Goal: Obtain resource: Download file/media

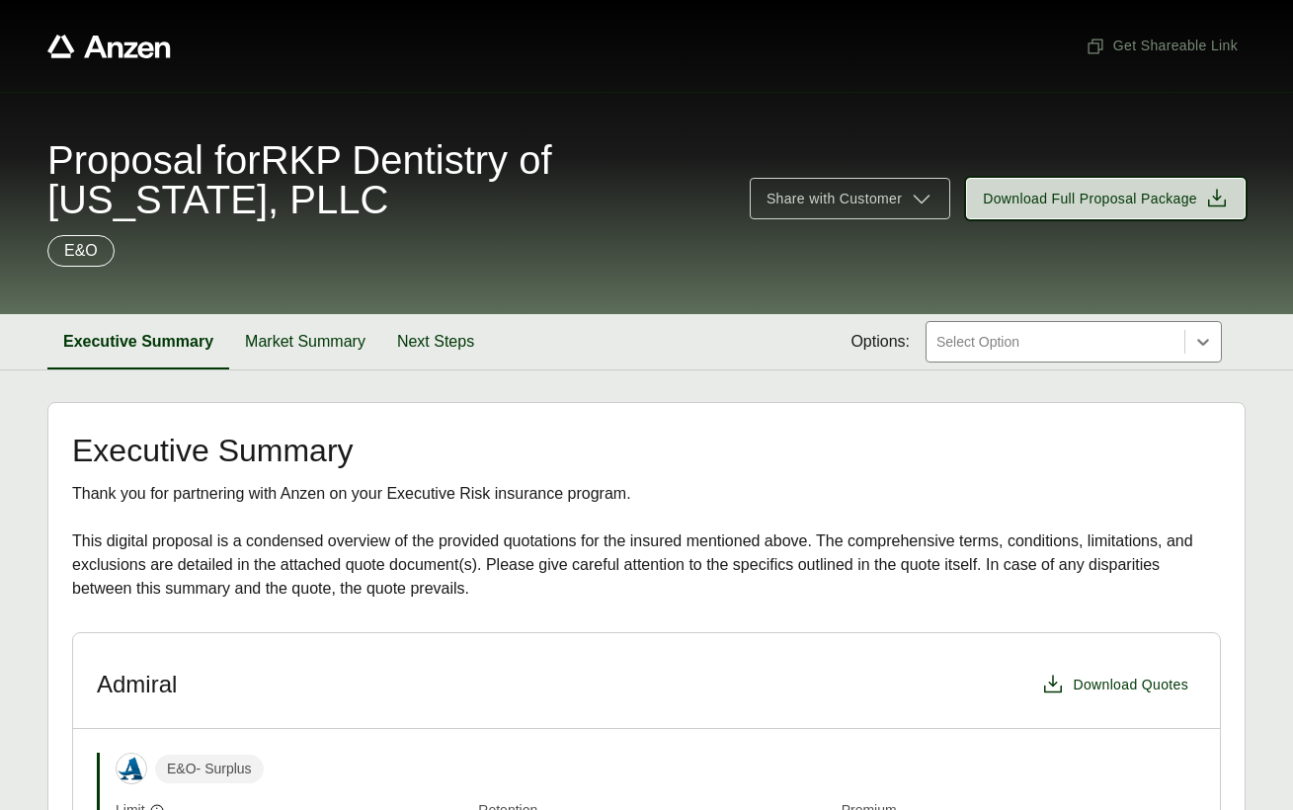
click at [1077, 196] on span "Download Full Proposal Package" at bounding box center [1090, 199] width 214 height 21
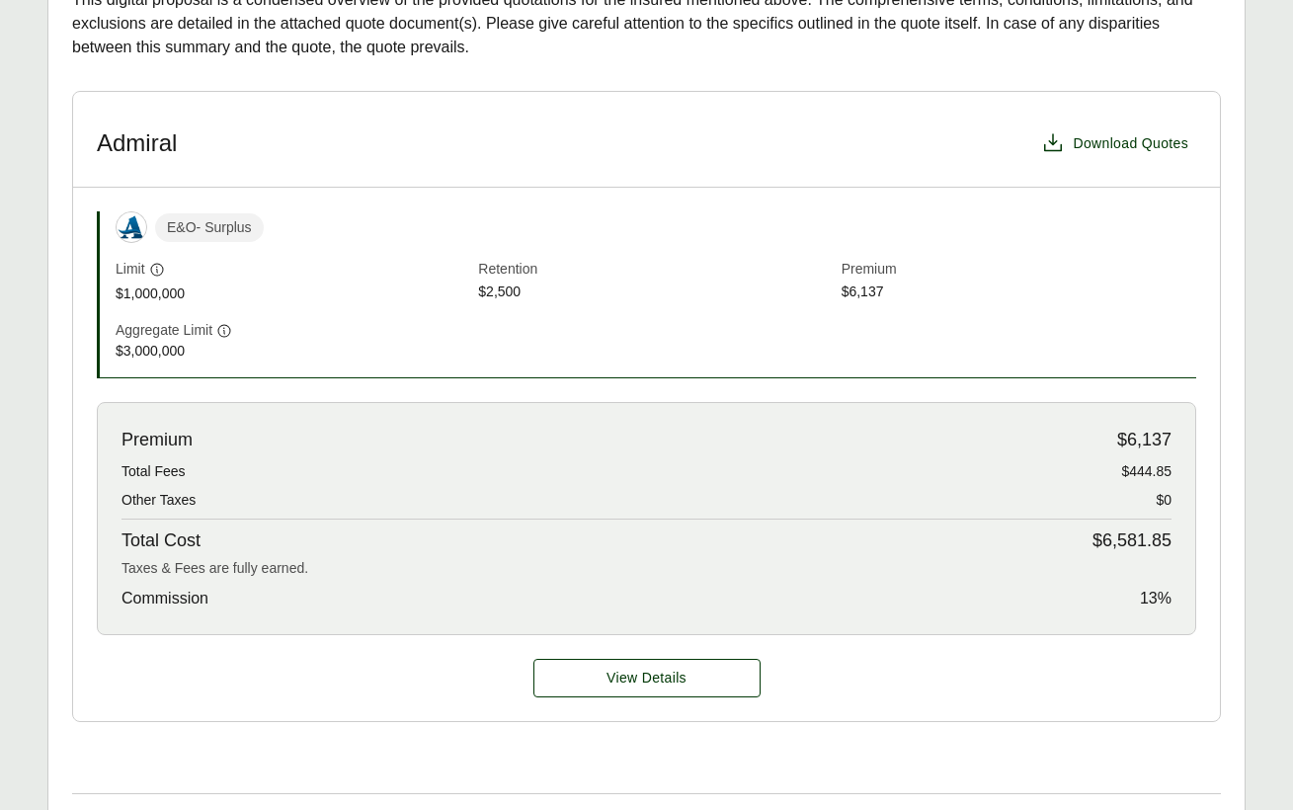
scroll to position [593, 0]
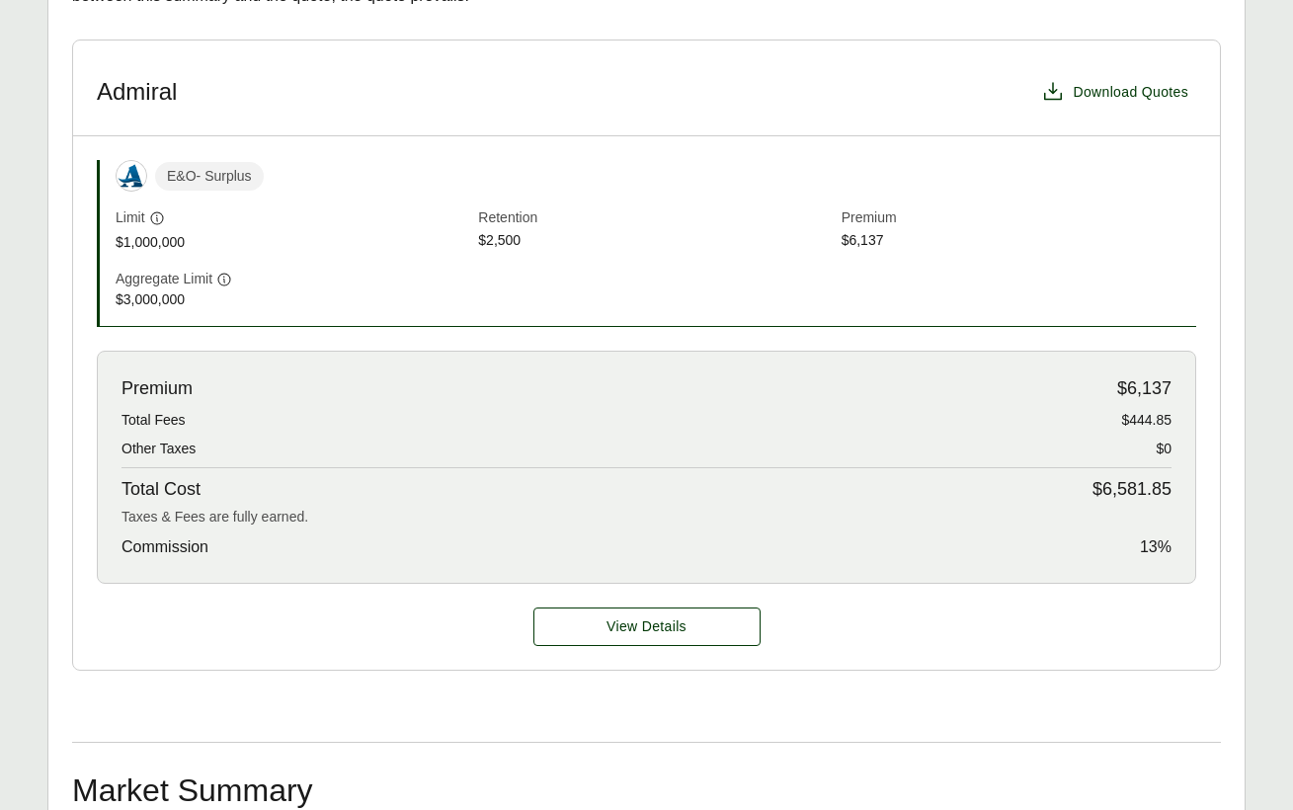
click at [623, 626] on span "View Details" at bounding box center [646, 626] width 80 height 21
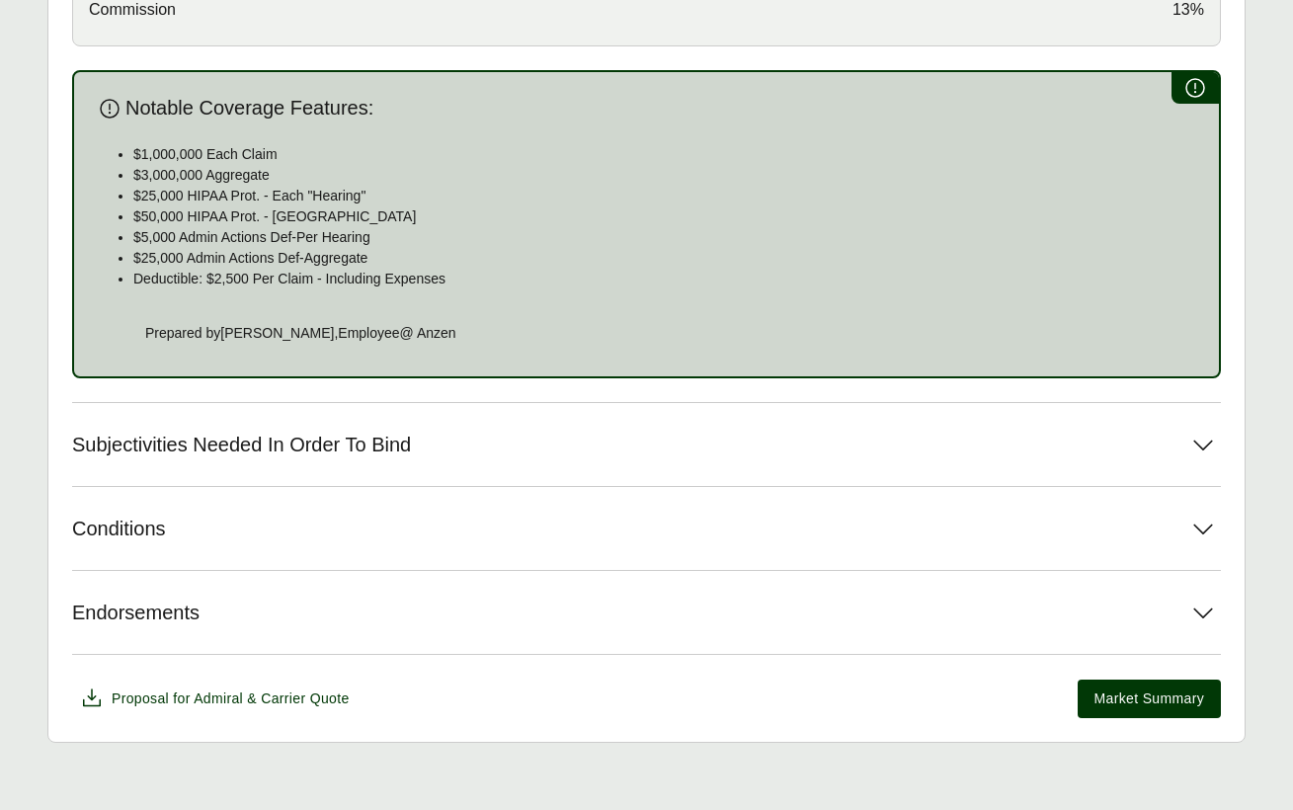
scroll to position [1138, 0]
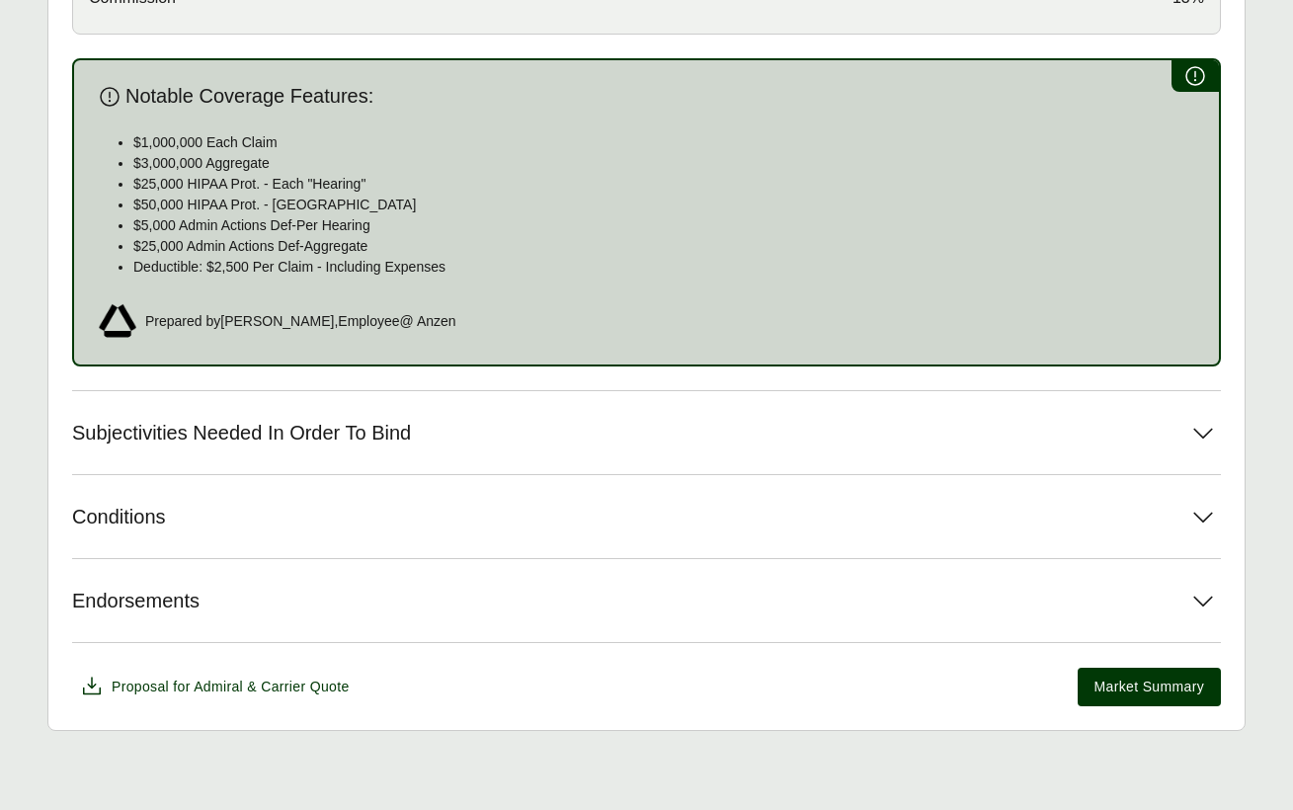
click at [1200, 434] on icon at bounding box center [1203, 433] width 36 height 36
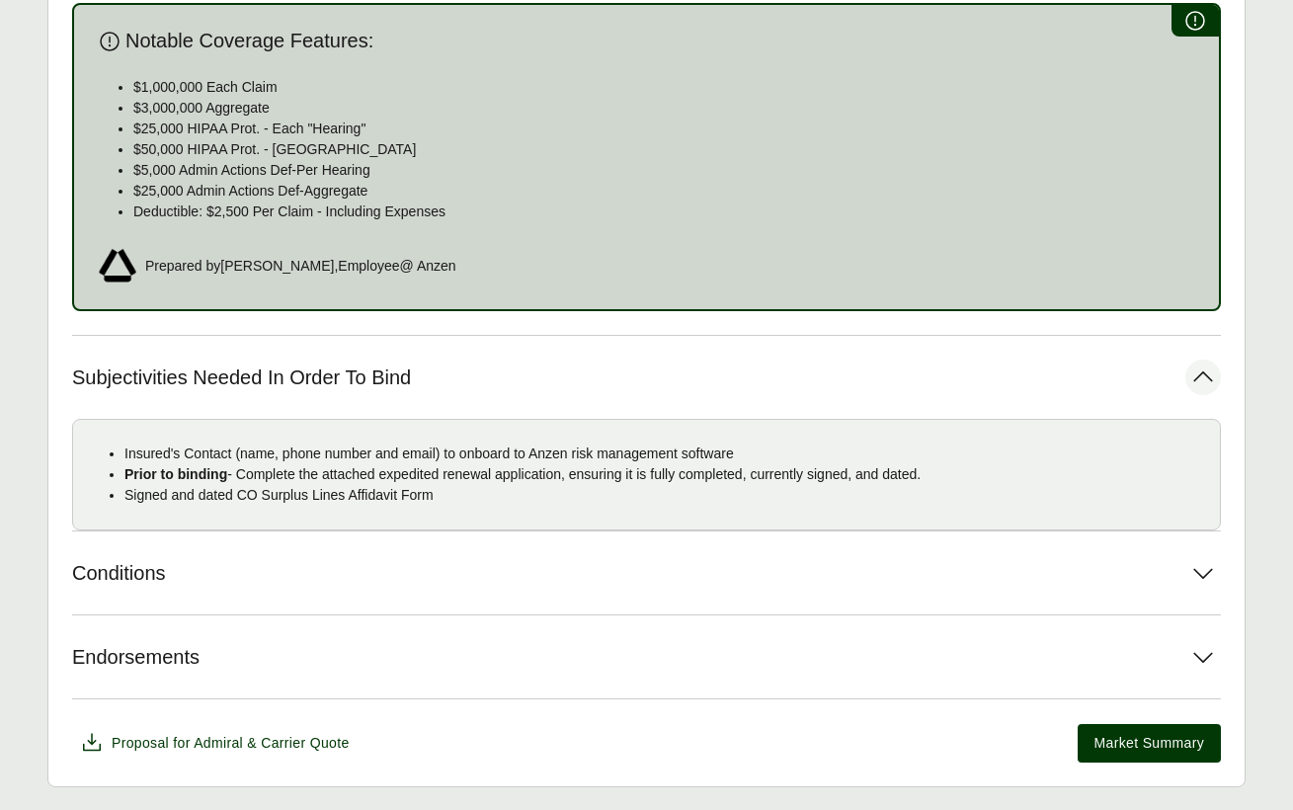
scroll to position [1249, 0]
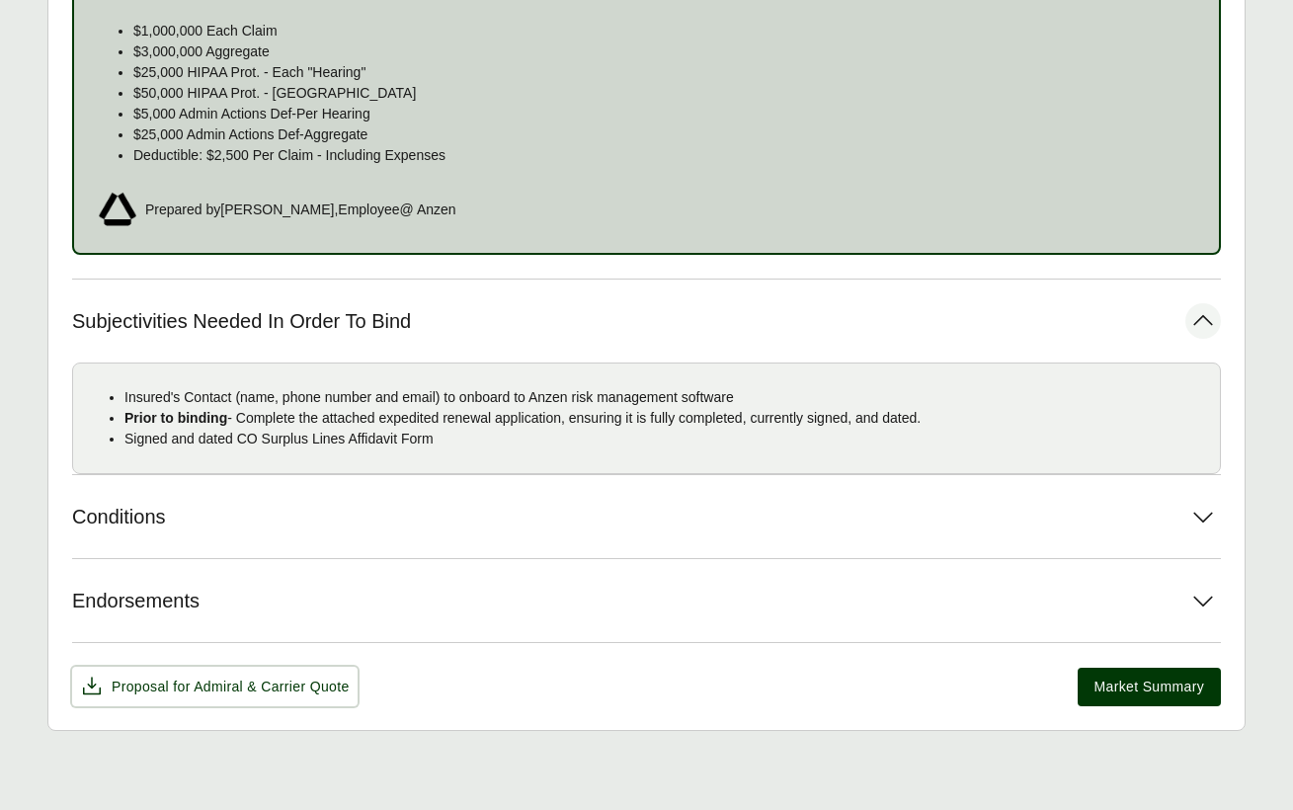
click at [245, 687] on span "Proposal for Admiral & Carrier Quote" at bounding box center [231, 686] width 238 height 21
